Goal: Task Accomplishment & Management: Use online tool/utility

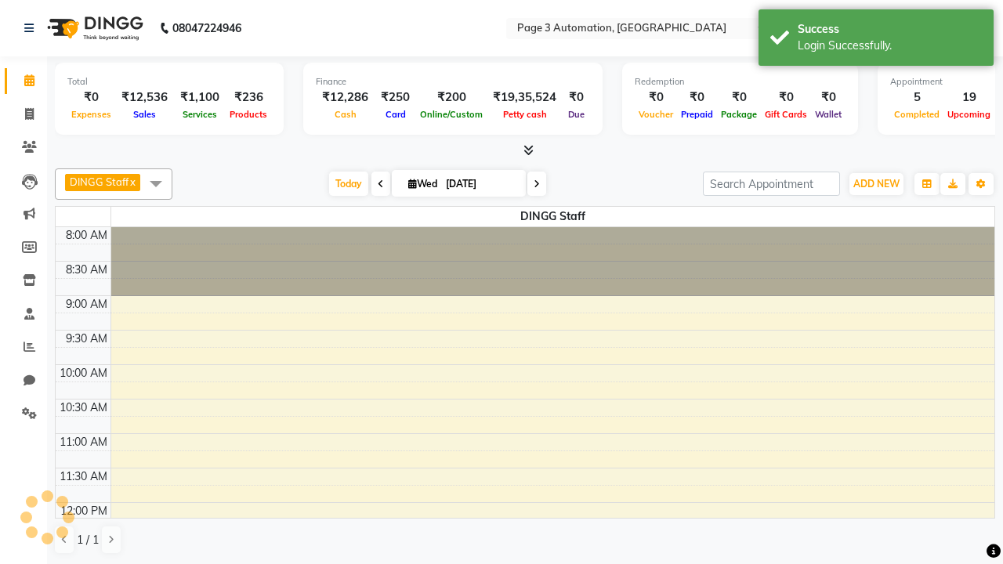
select select "en"
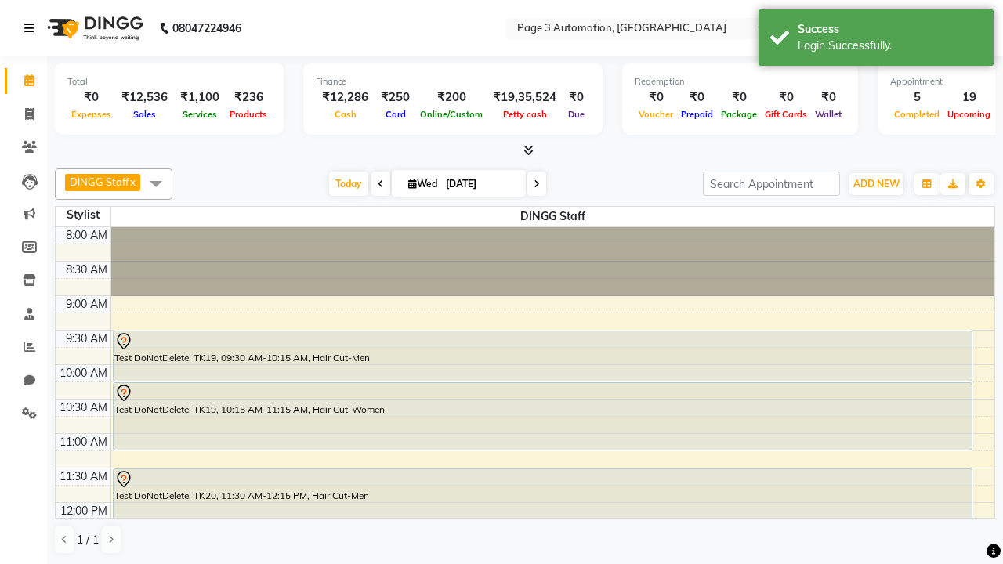
click at [32, 28] on icon at bounding box center [28, 28] width 9 height 11
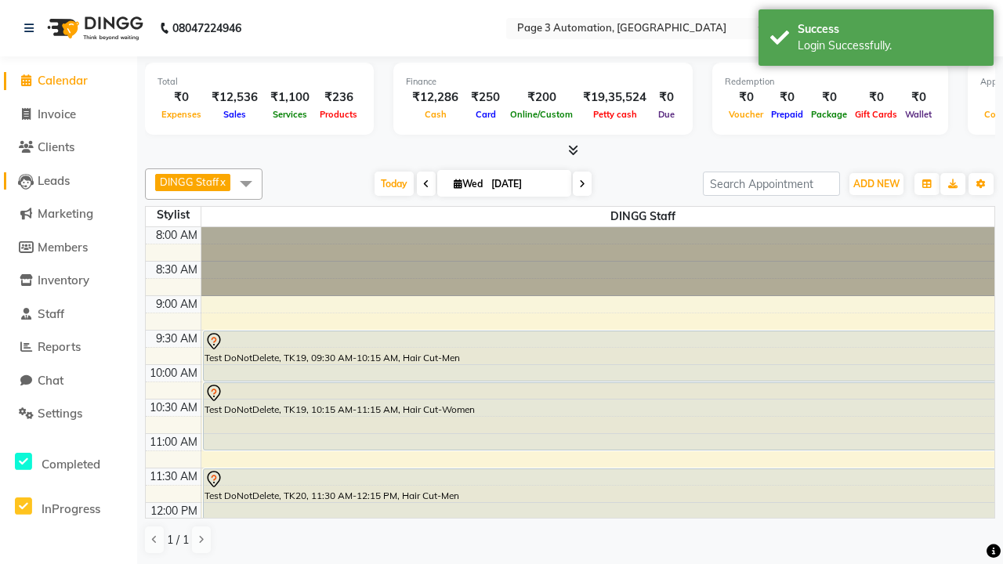
click at [68, 180] on span "Leads" at bounding box center [54, 180] width 32 height 15
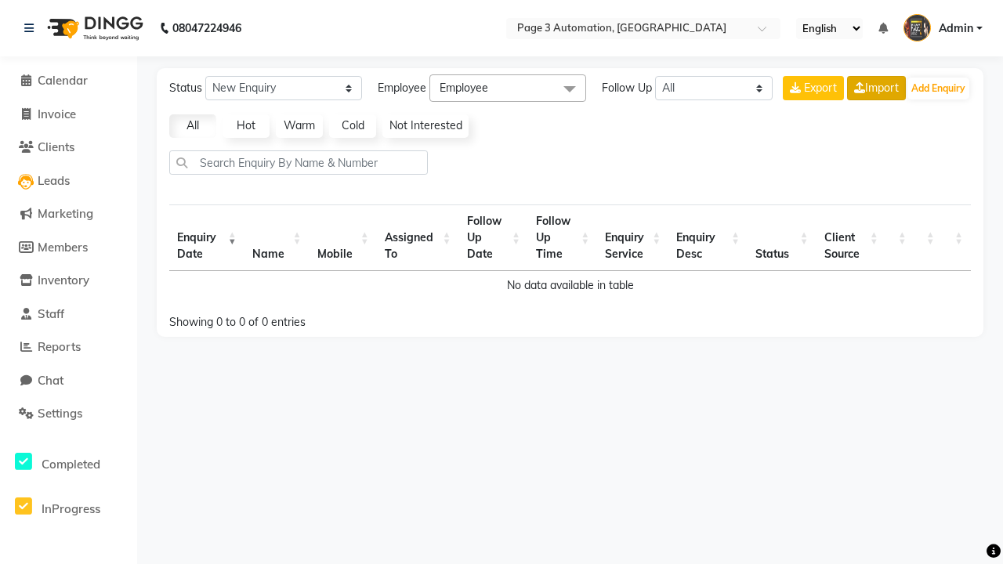
click at [874, 88] on link "Import" at bounding box center [876, 88] width 59 height 24
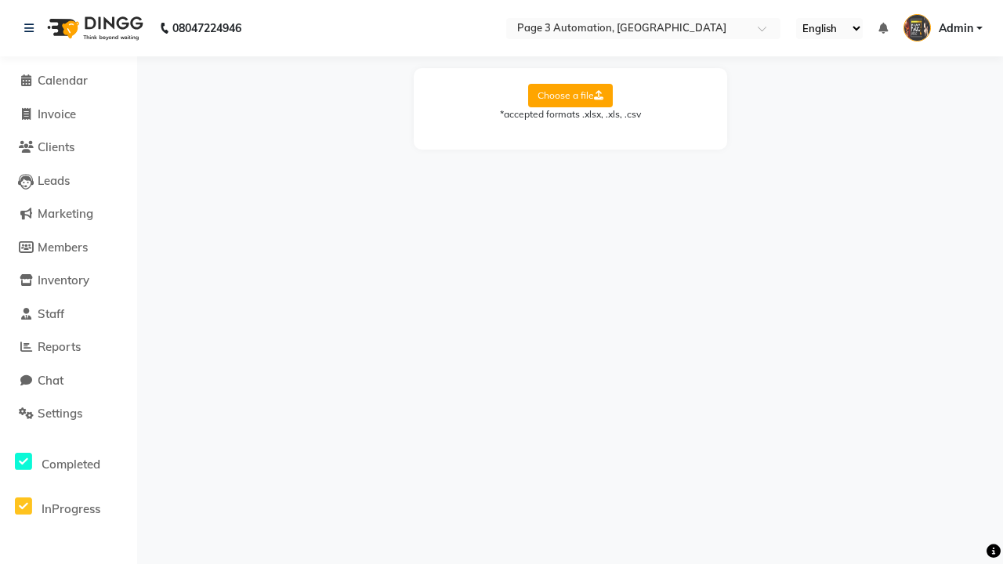
select select "Sheet1"
select select "Name"
select select "Mobile Number"
select select "Description"
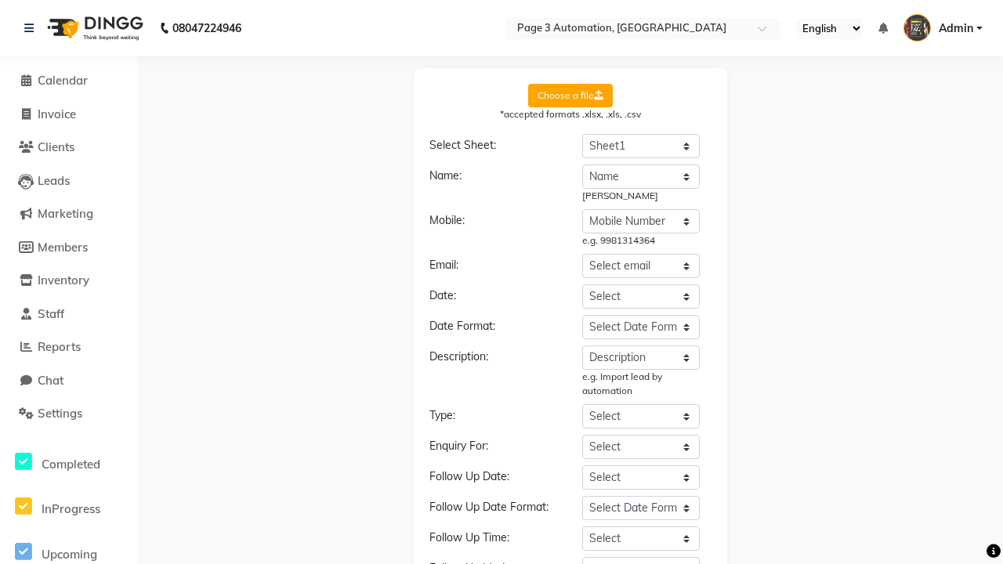
select select "Date"
select select "DD-MM-YYYY"
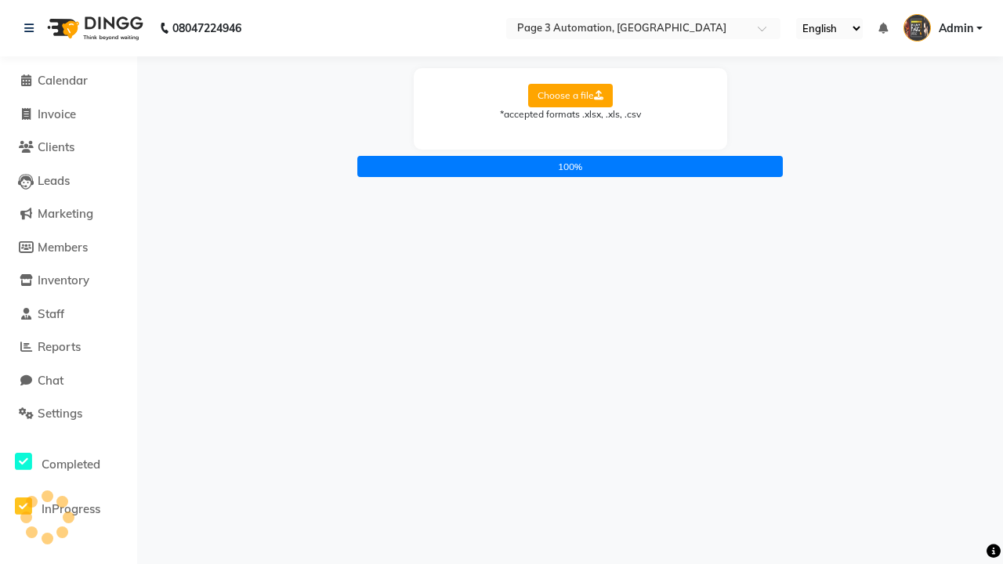
scroll to position [0, 0]
click at [32, 28] on icon at bounding box center [28, 28] width 9 height 11
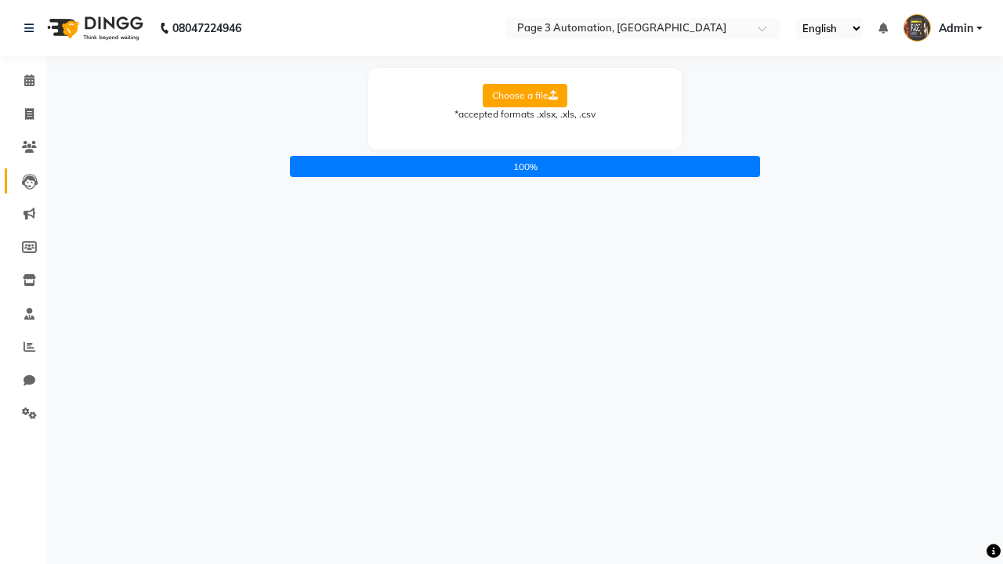
click at [24, 180] on icon at bounding box center [30, 182] width 16 height 16
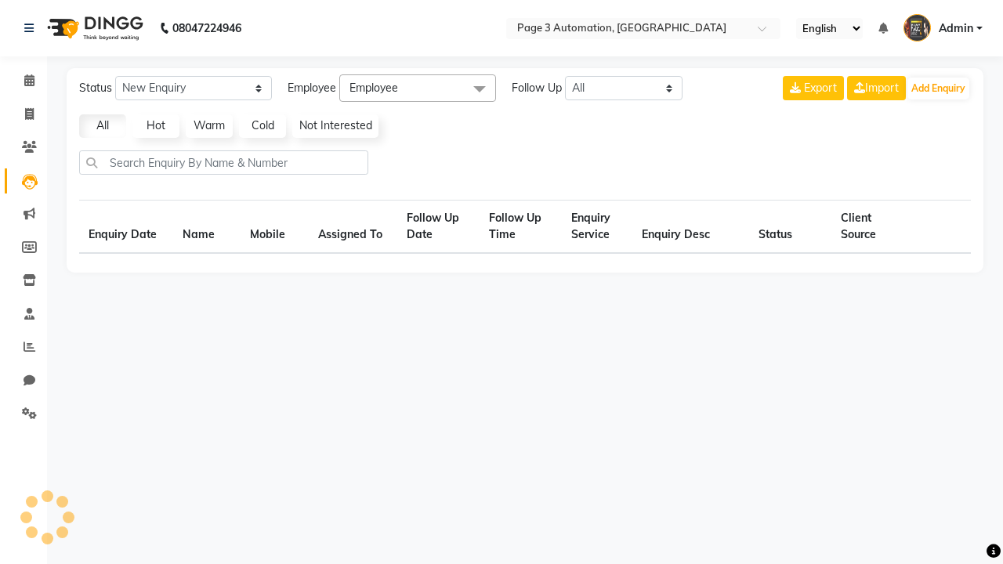
select select "10"
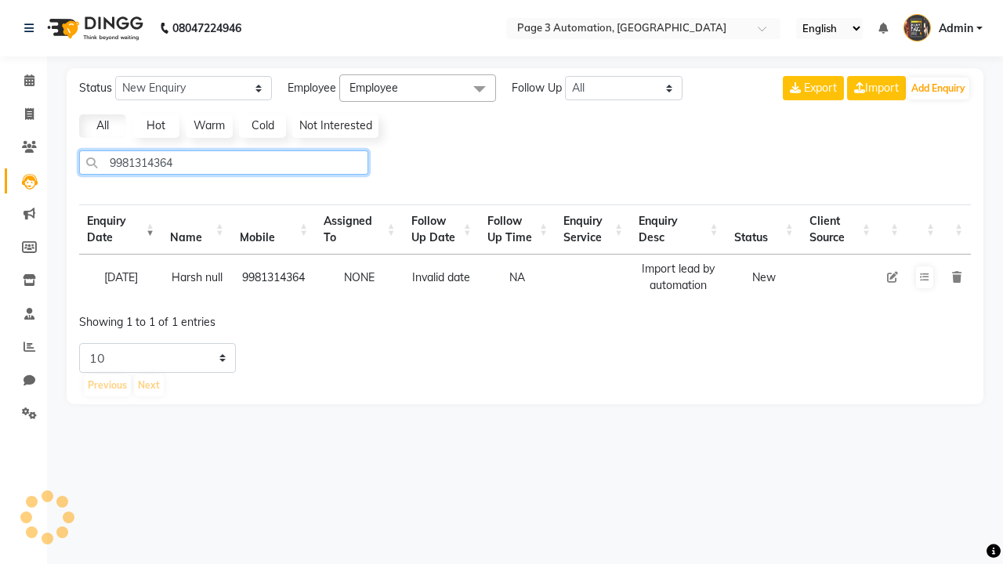
type input "9981314364"
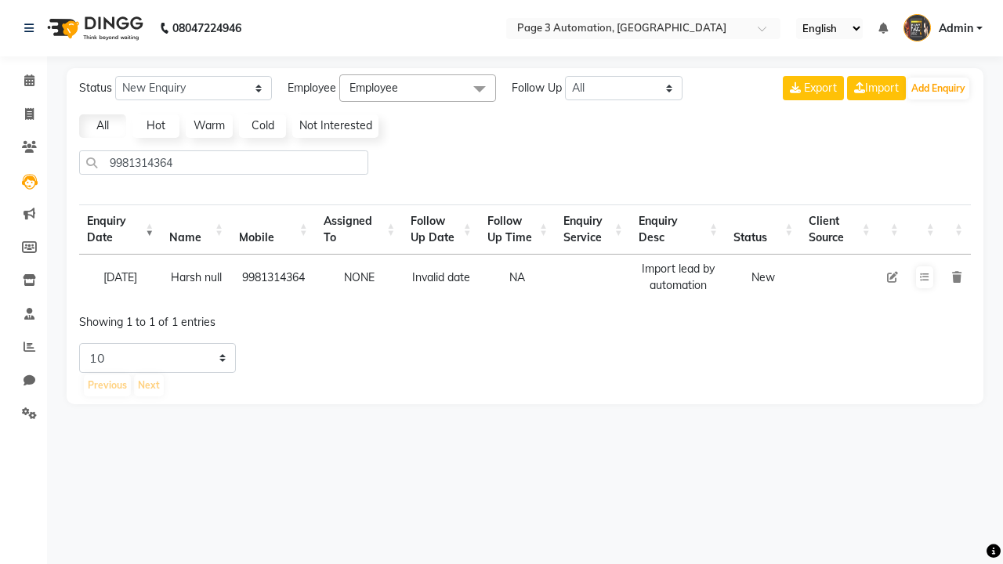
click at [956, 277] on icon at bounding box center [956, 277] width 9 height 11
